Goal: Task Accomplishment & Management: Use online tool/utility

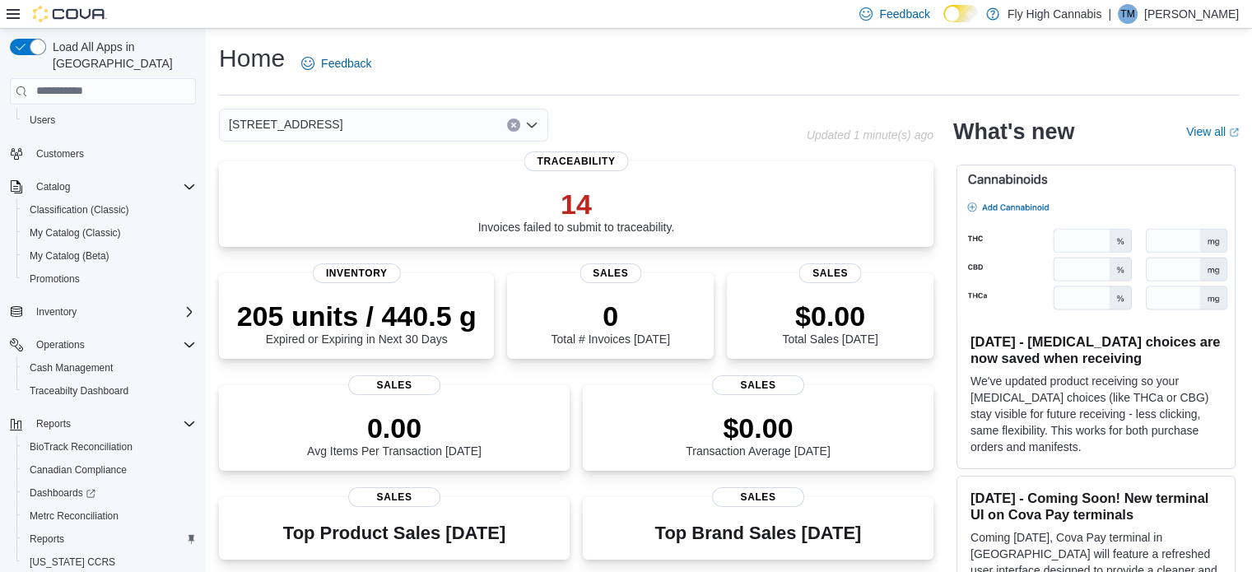
scroll to position [142, 0]
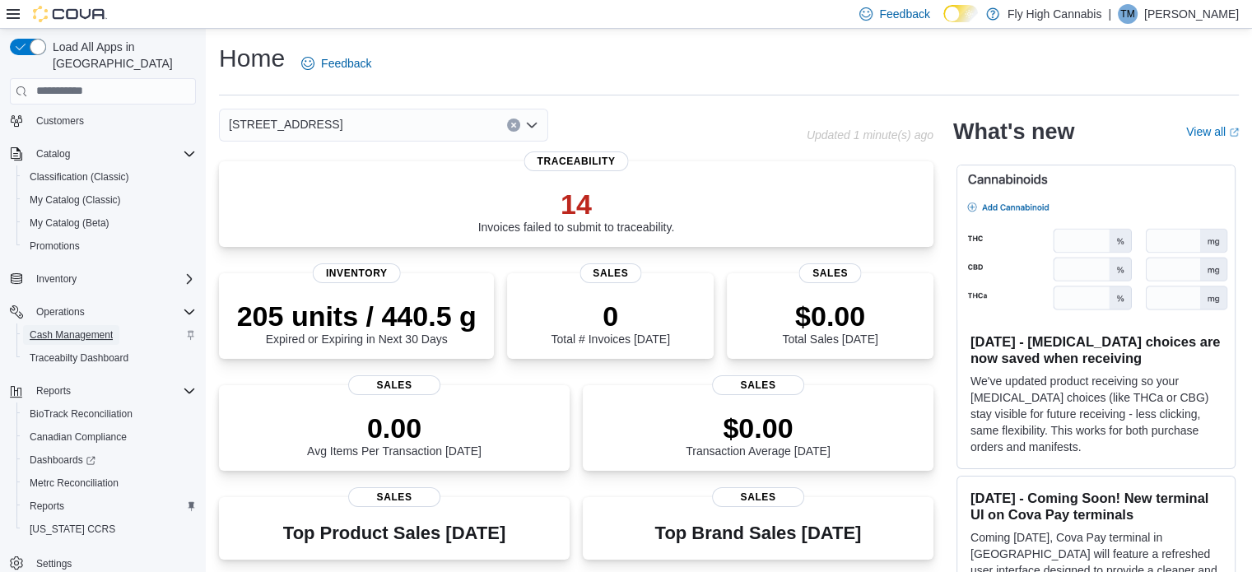
click at [81, 328] on span "Cash Management" at bounding box center [71, 334] width 83 height 13
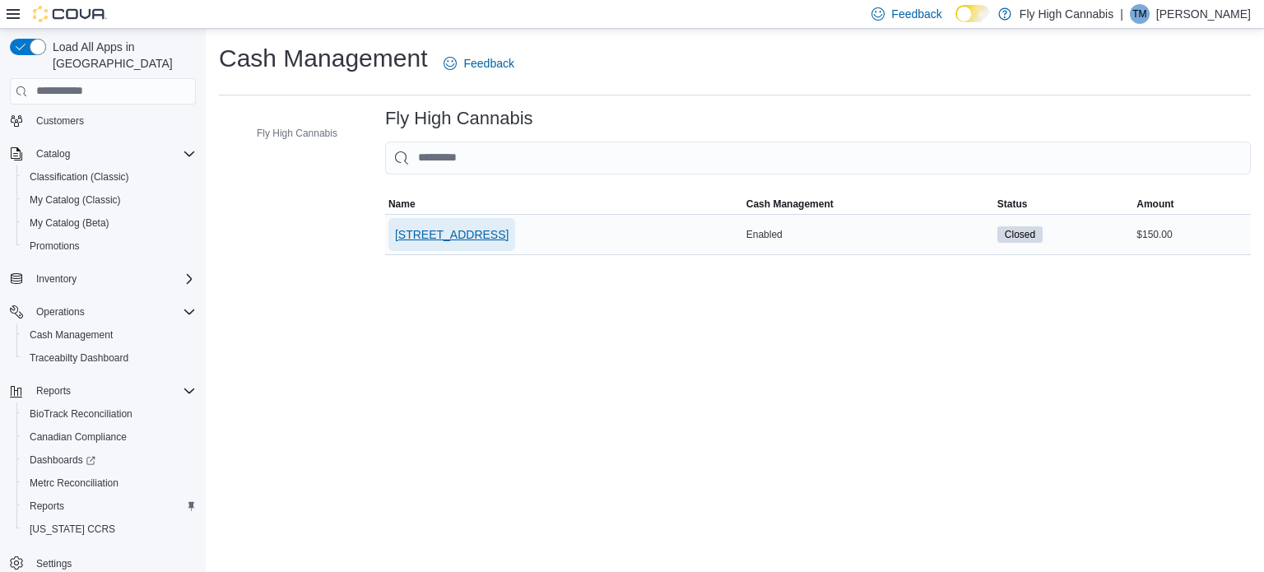
click at [487, 236] on span "[STREET_ADDRESS]" at bounding box center [452, 234] width 114 height 16
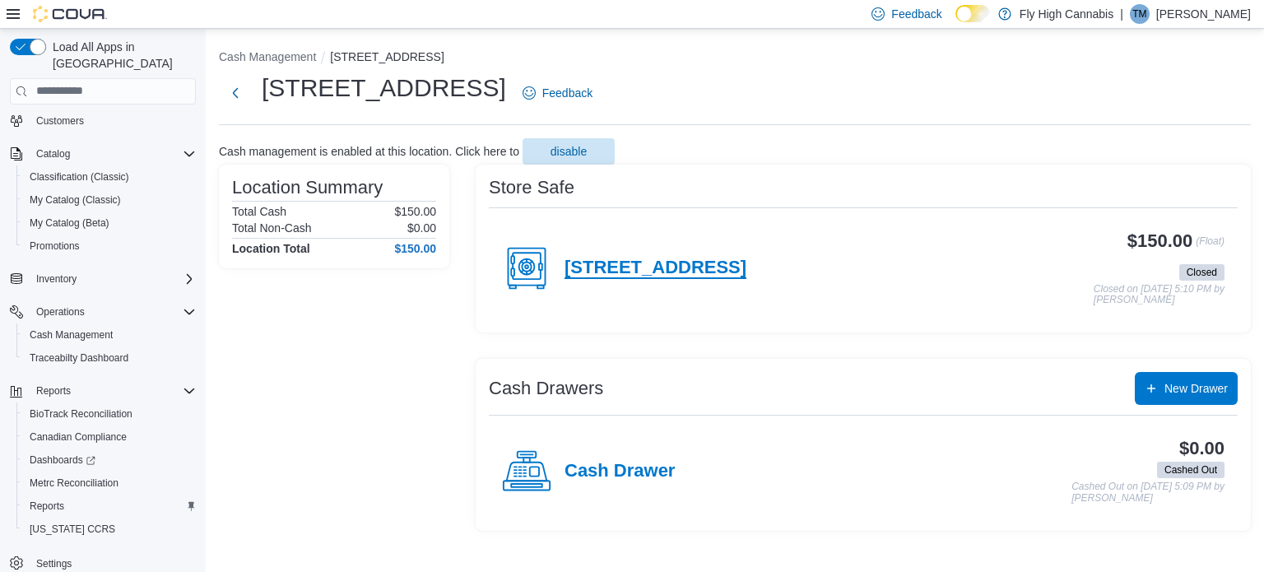
click at [737, 270] on h4 "[STREET_ADDRESS]" at bounding box center [656, 268] width 182 height 21
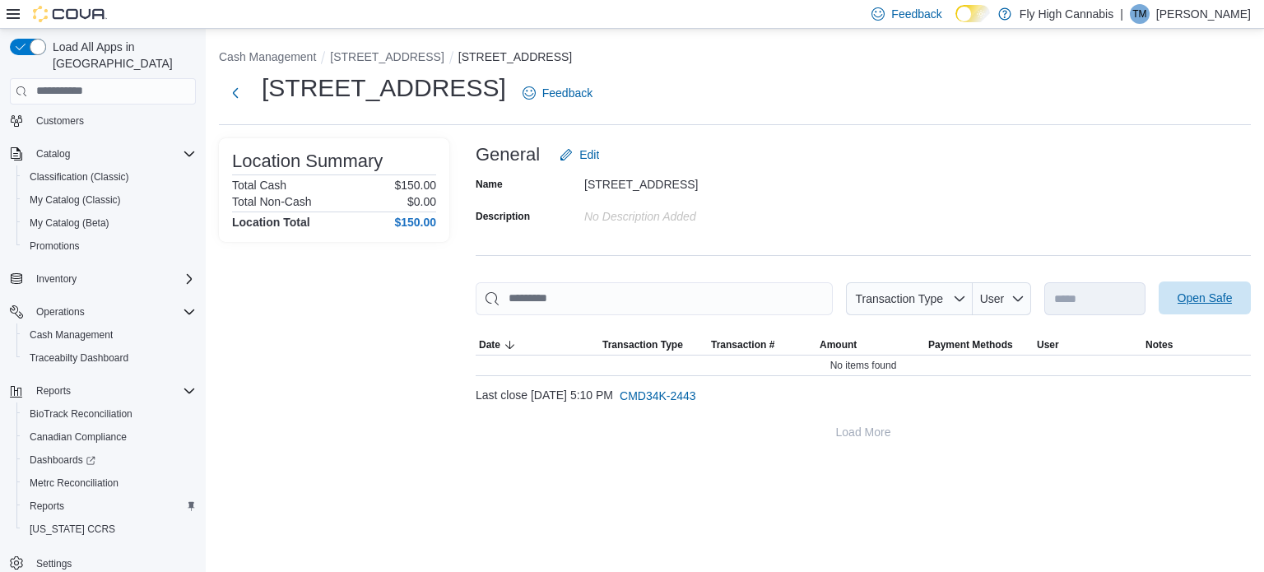
click at [1198, 298] on span "Open Safe" at bounding box center [1205, 298] width 55 height 16
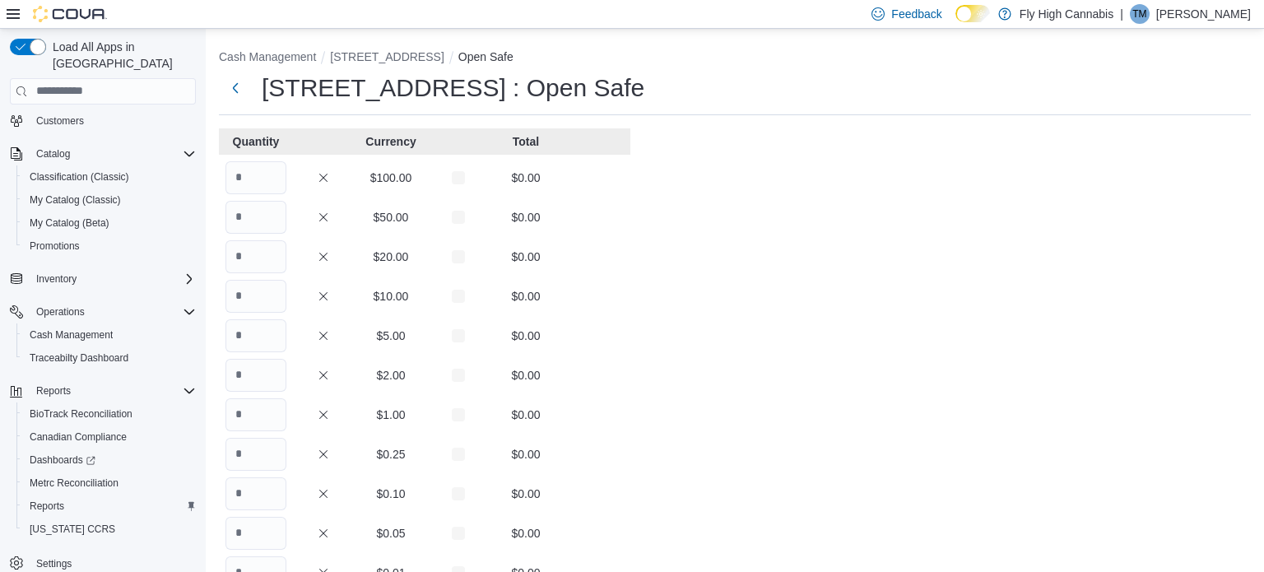
click at [1198, 298] on div "Cash Management [STREET_ADDRESS] Open Safe [STREET_ADDRESS] : Open Safe Quantit…" at bounding box center [735, 453] width 1059 height 849
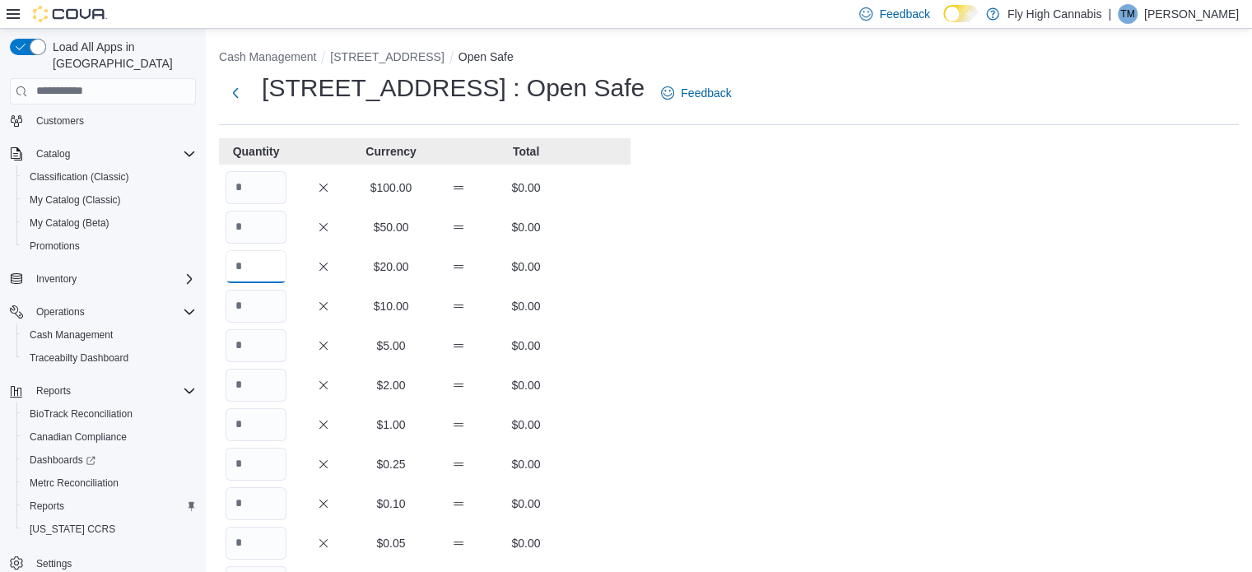
click at [248, 269] on input "Quantity" at bounding box center [256, 266] width 61 height 33
type input "*"
click at [256, 301] on input "Quantity" at bounding box center [256, 306] width 61 height 33
type input "*"
click at [255, 342] on input "Quantity" at bounding box center [256, 345] width 61 height 33
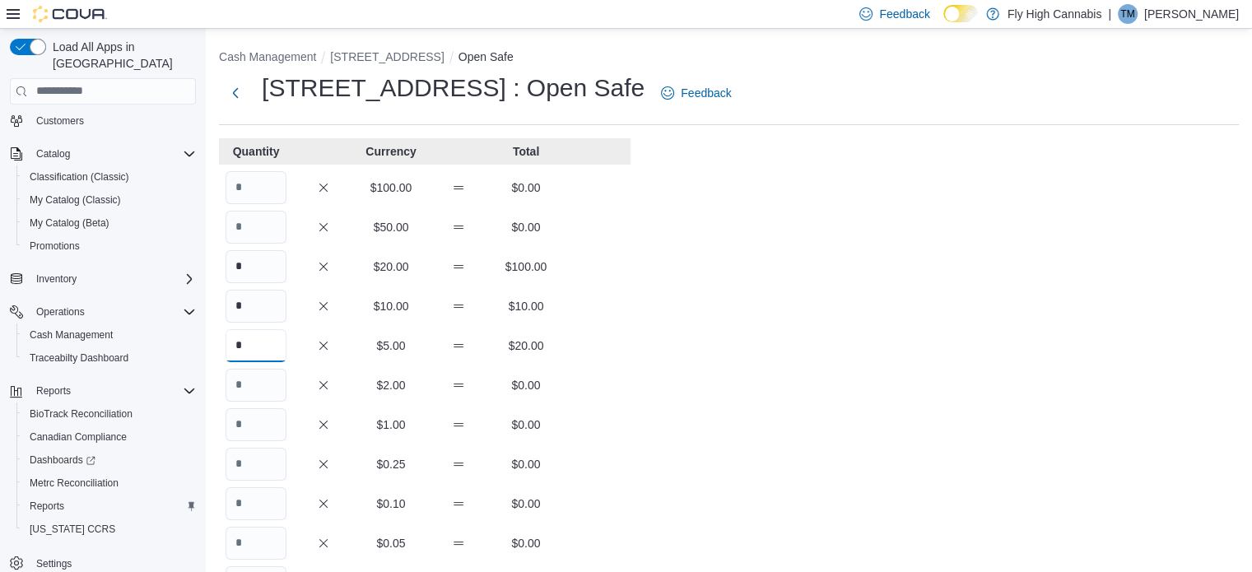
type input "*"
click at [257, 411] on input "Quantity" at bounding box center [256, 424] width 61 height 33
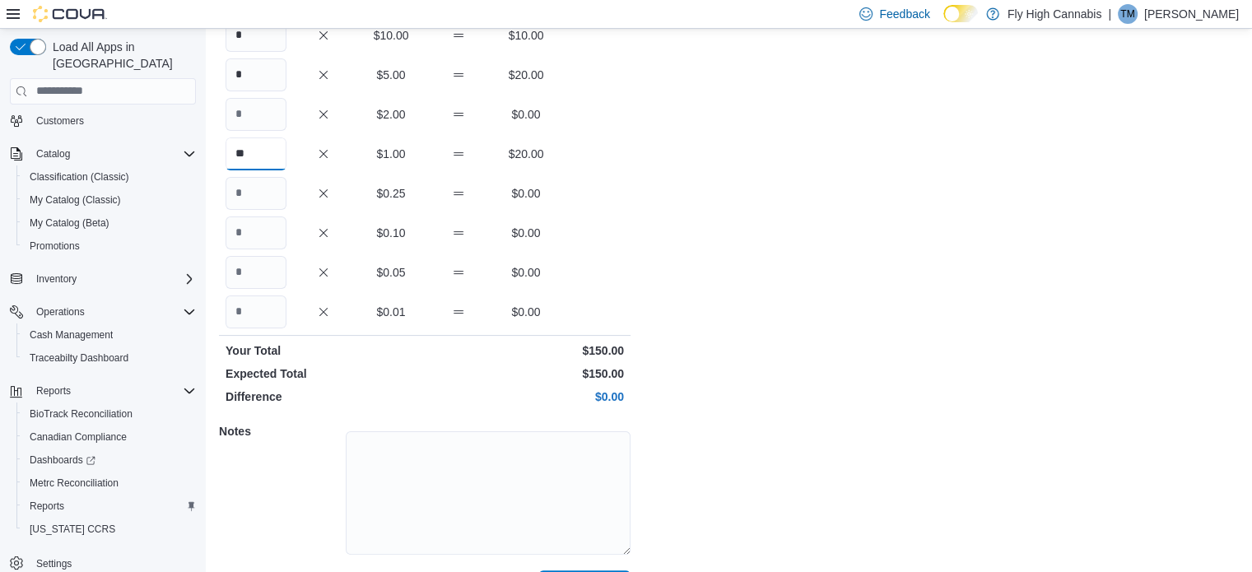
scroll to position [314, 0]
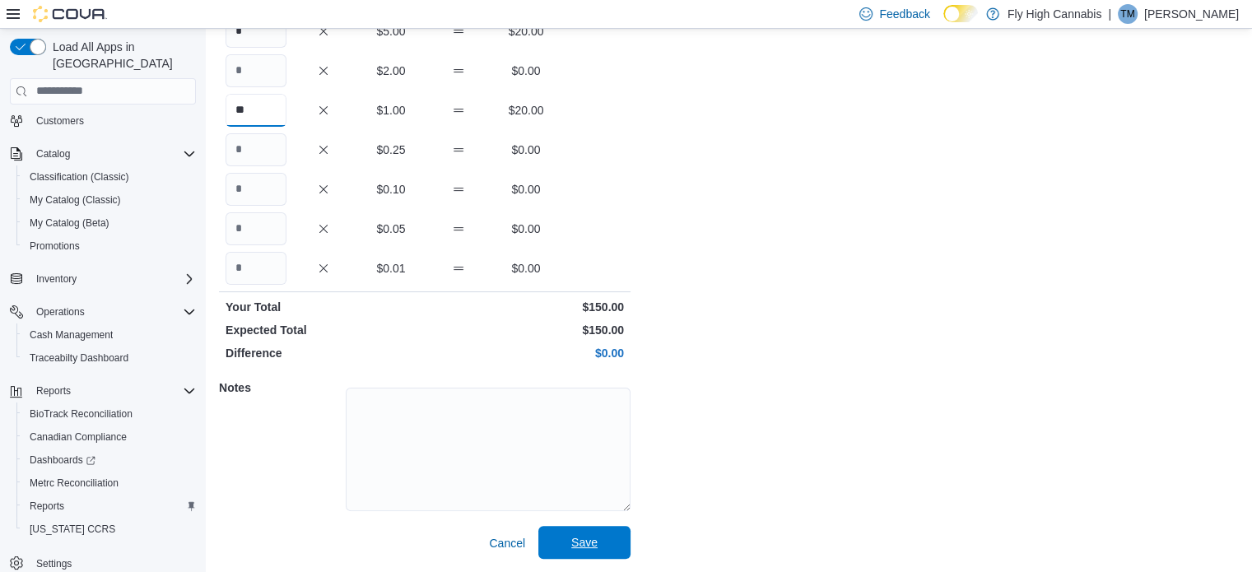
type input "**"
click at [568, 542] on span "Save" at bounding box center [584, 542] width 72 height 33
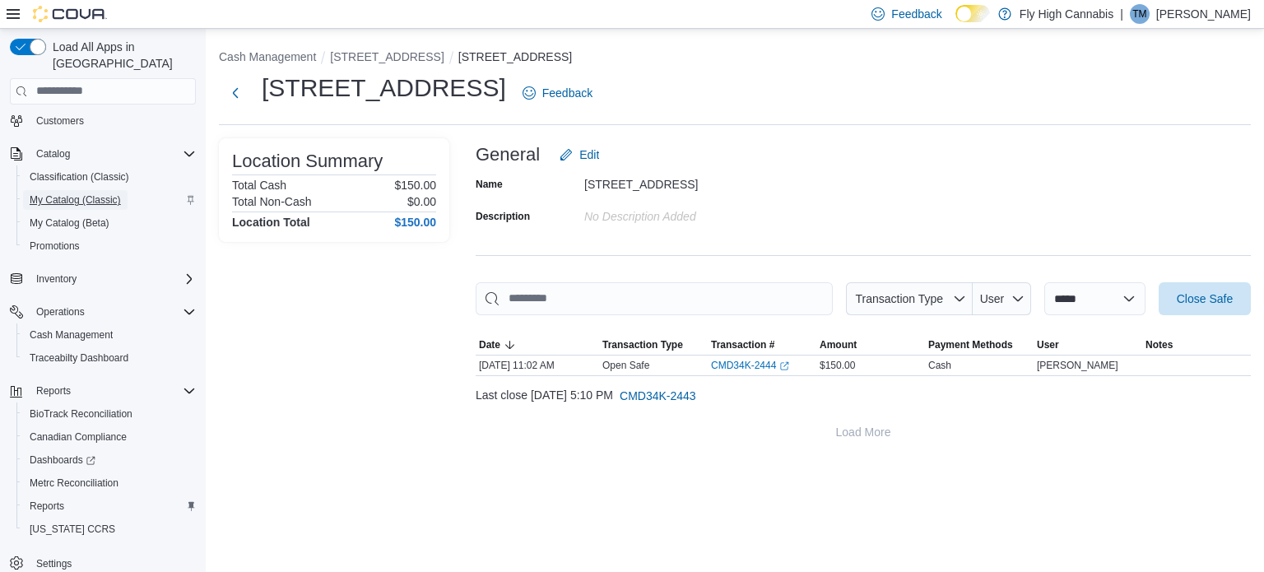
click at [63, 193] on span "My Catalog (Classic)" at bounding box center [75, 199] width 91 height 13
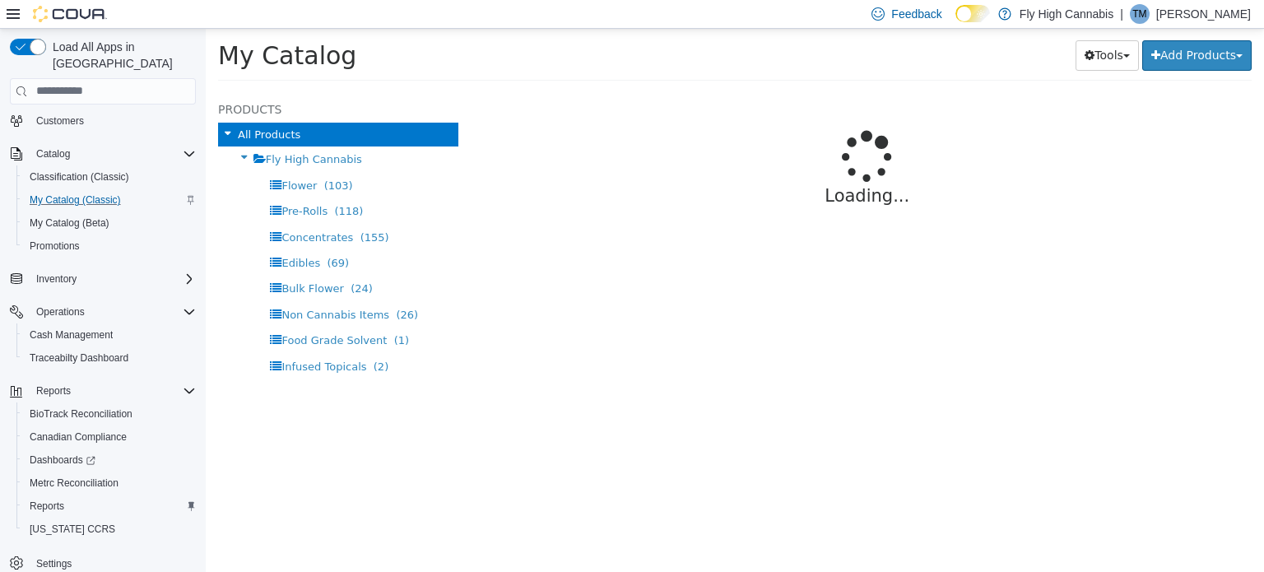
select select "**********"
